Goal: Task Accomplishment & Management: Manage account settings

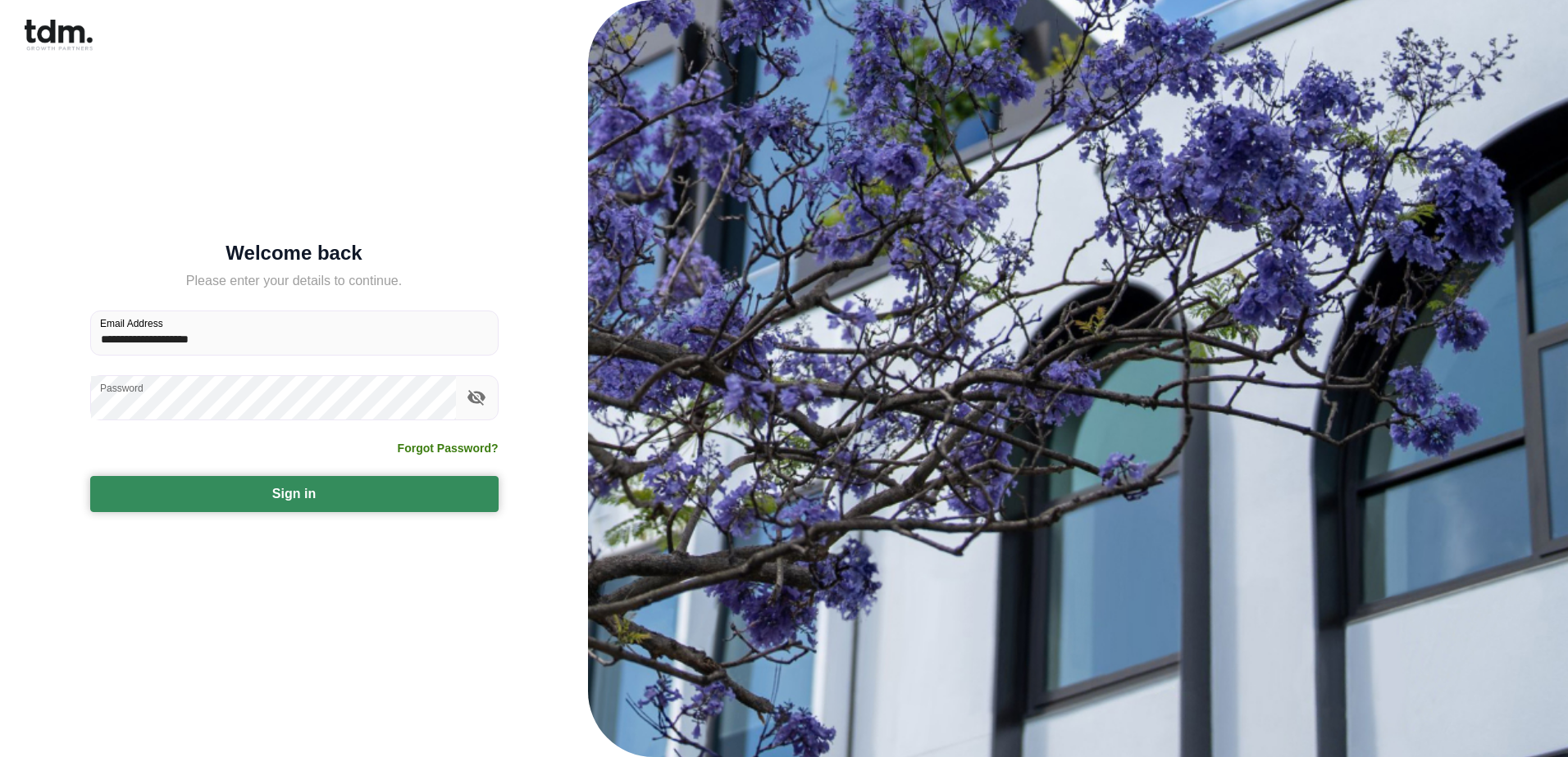
click at [289, 503] on button "Sign in" at bounding box center [295, 493] width 409 height 36
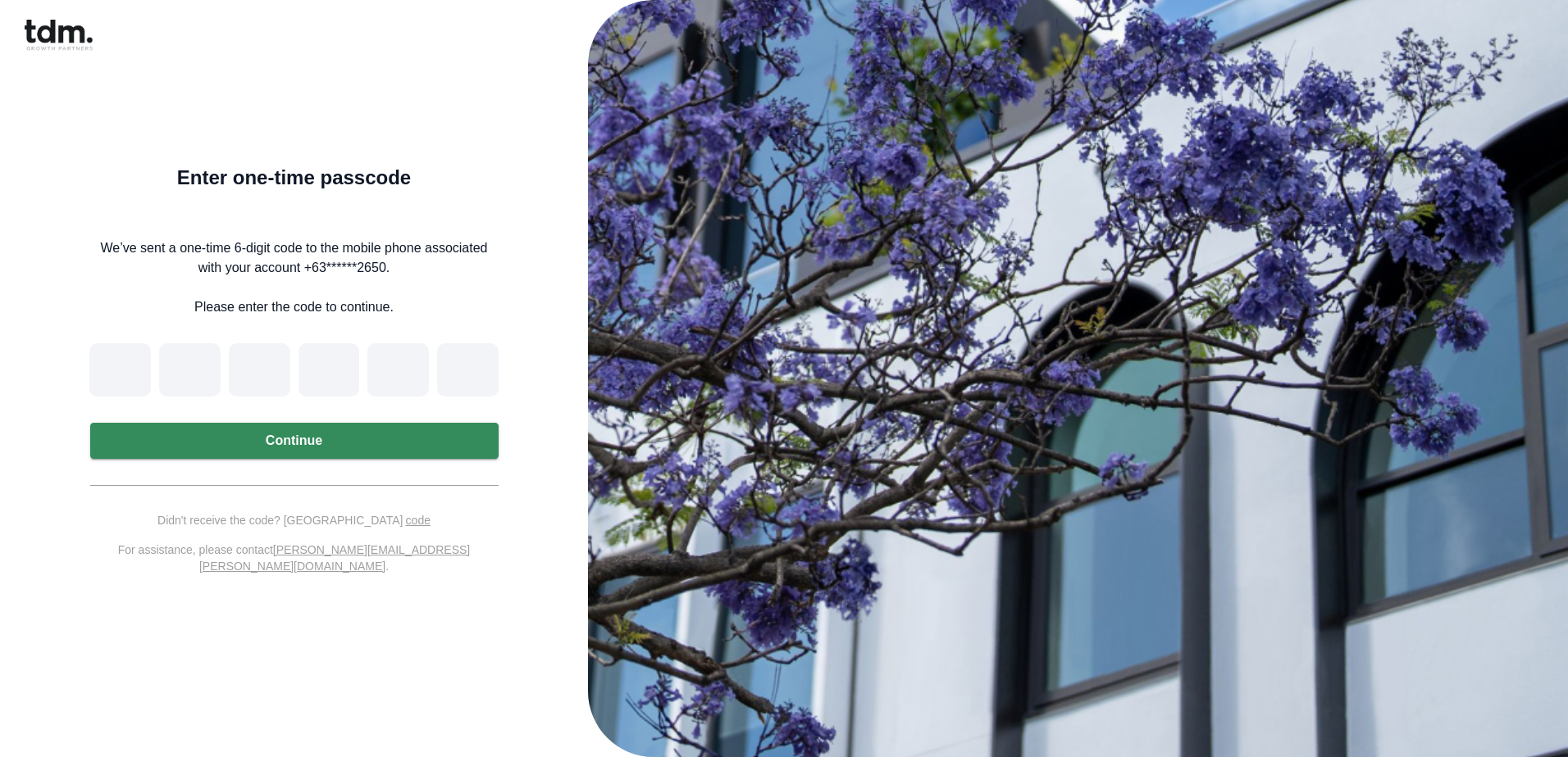
paste input "*"
type input "*"
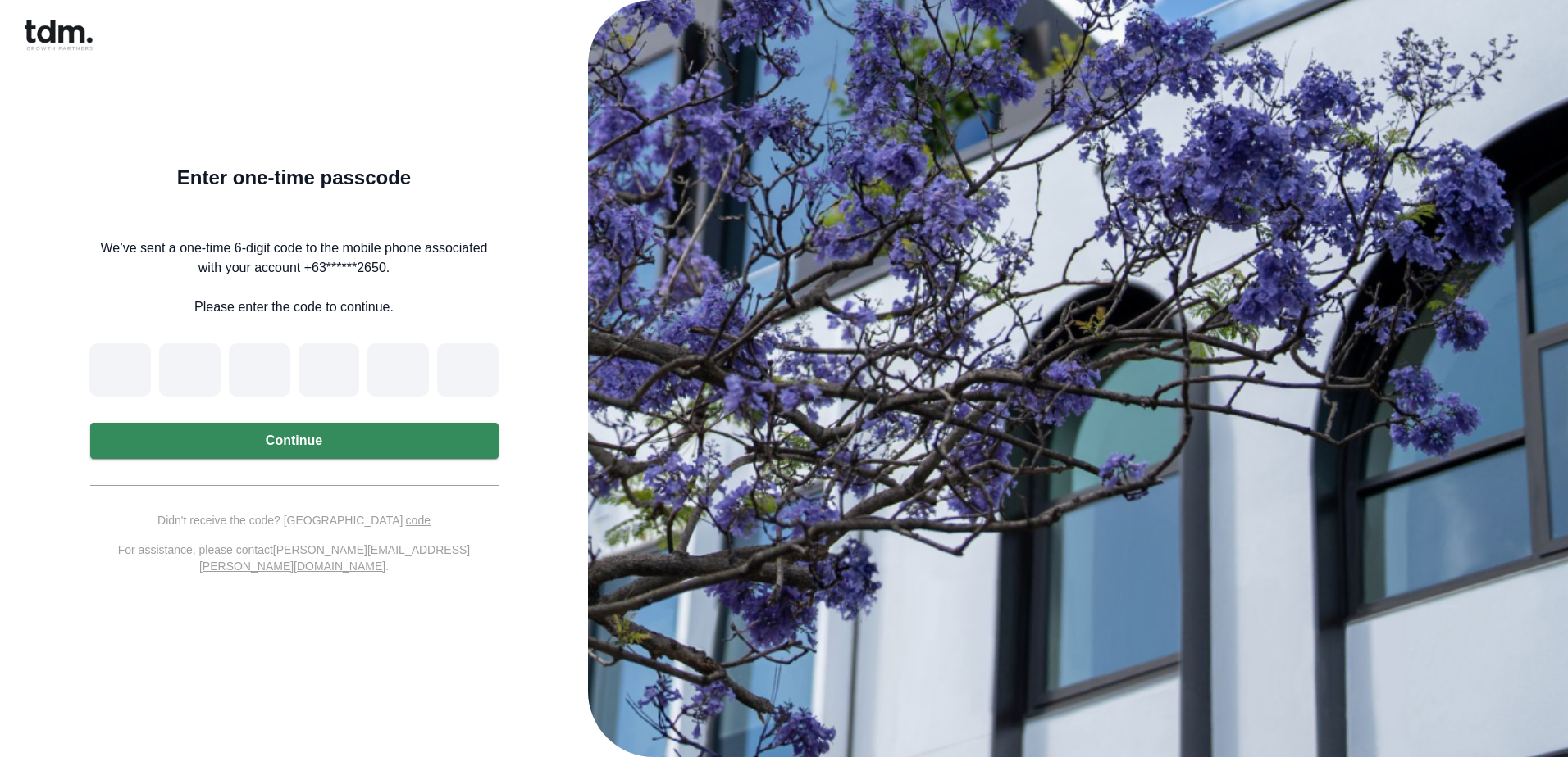
type input "*"
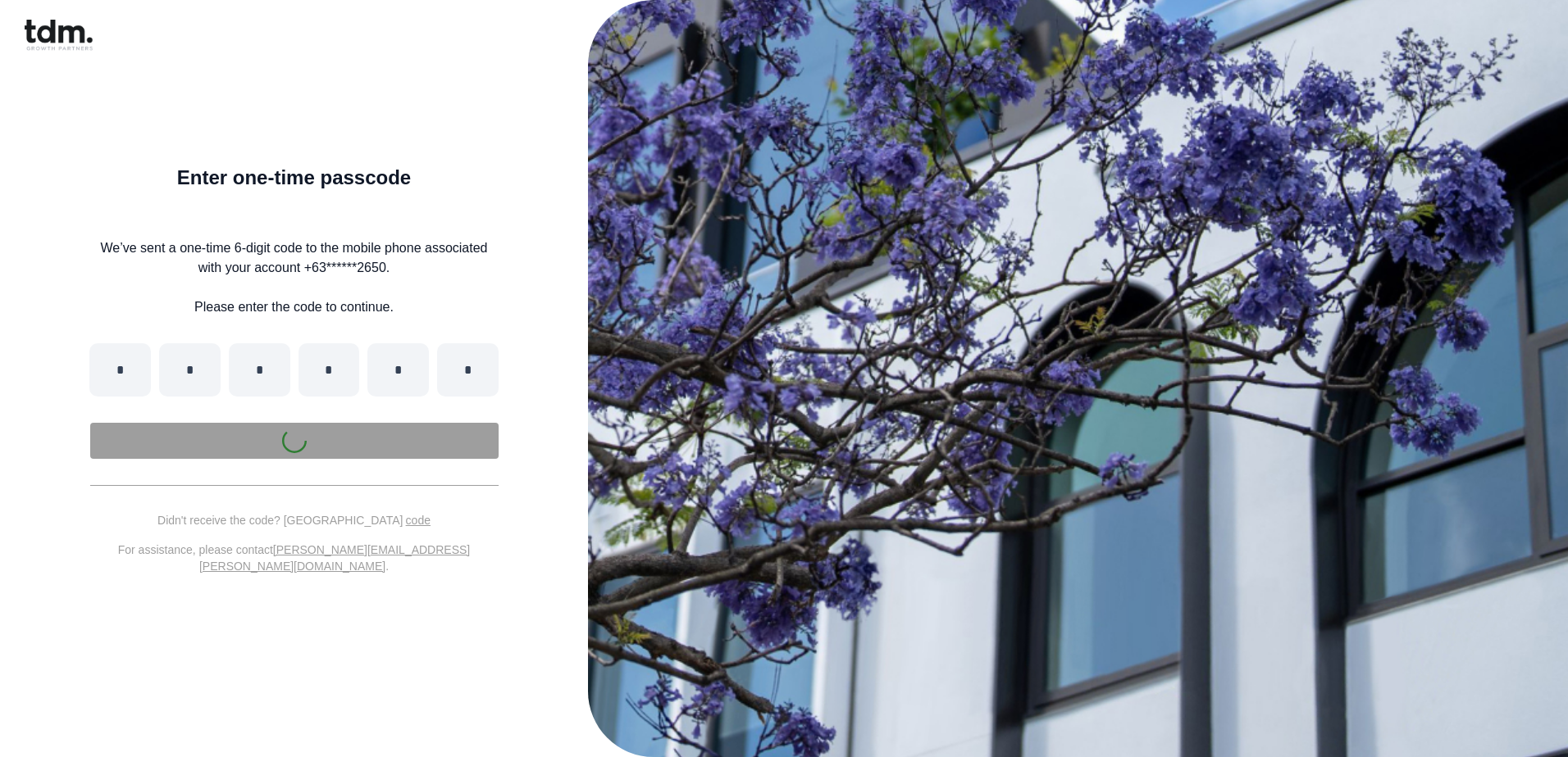
click at [292, 447] on form "Enter one-time passcode We’ve sent a one-time 6-digit code to the mobile phone …" at bounding box center [295, 378] width 409 height 417
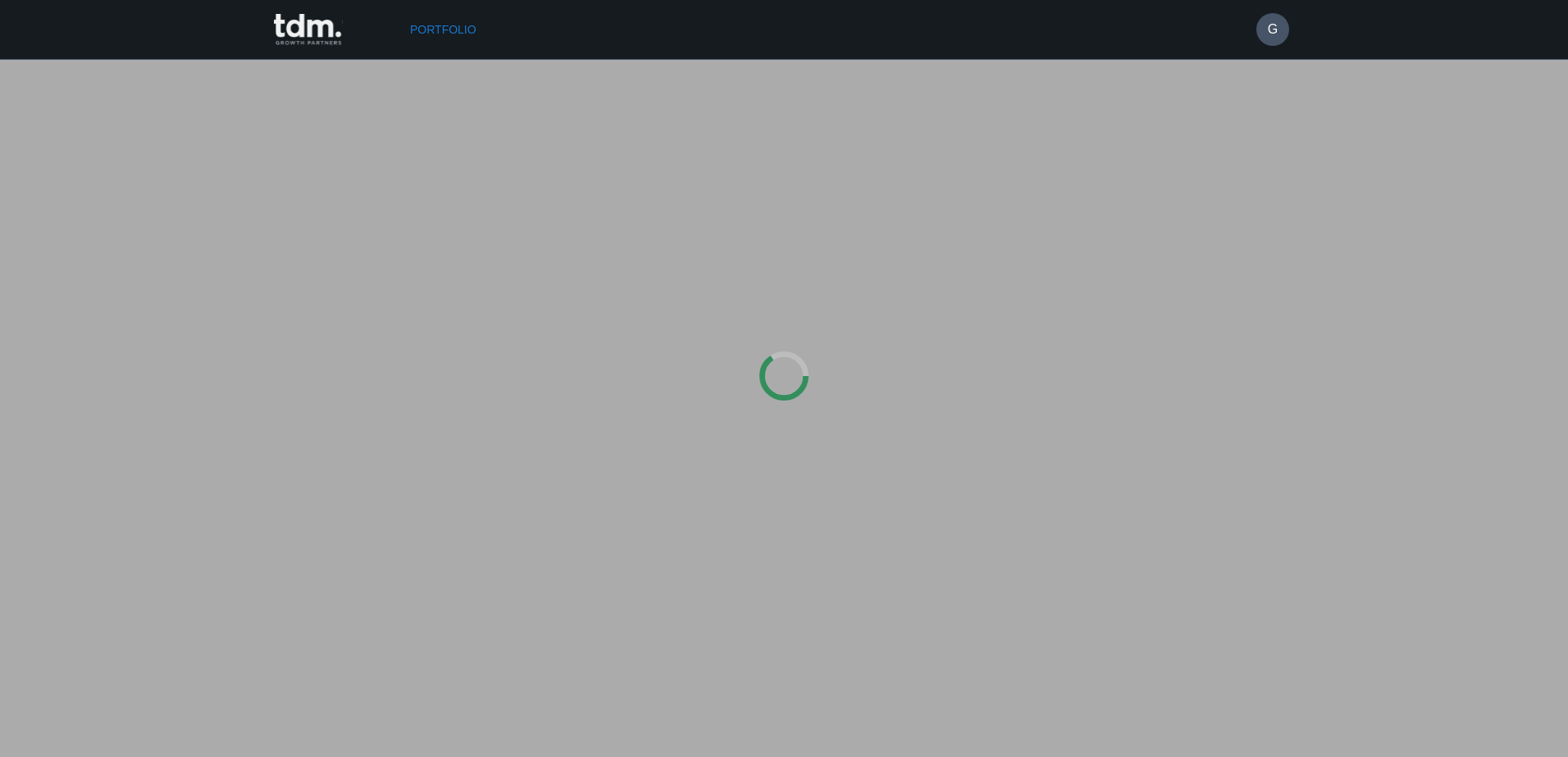
type input "**********"
